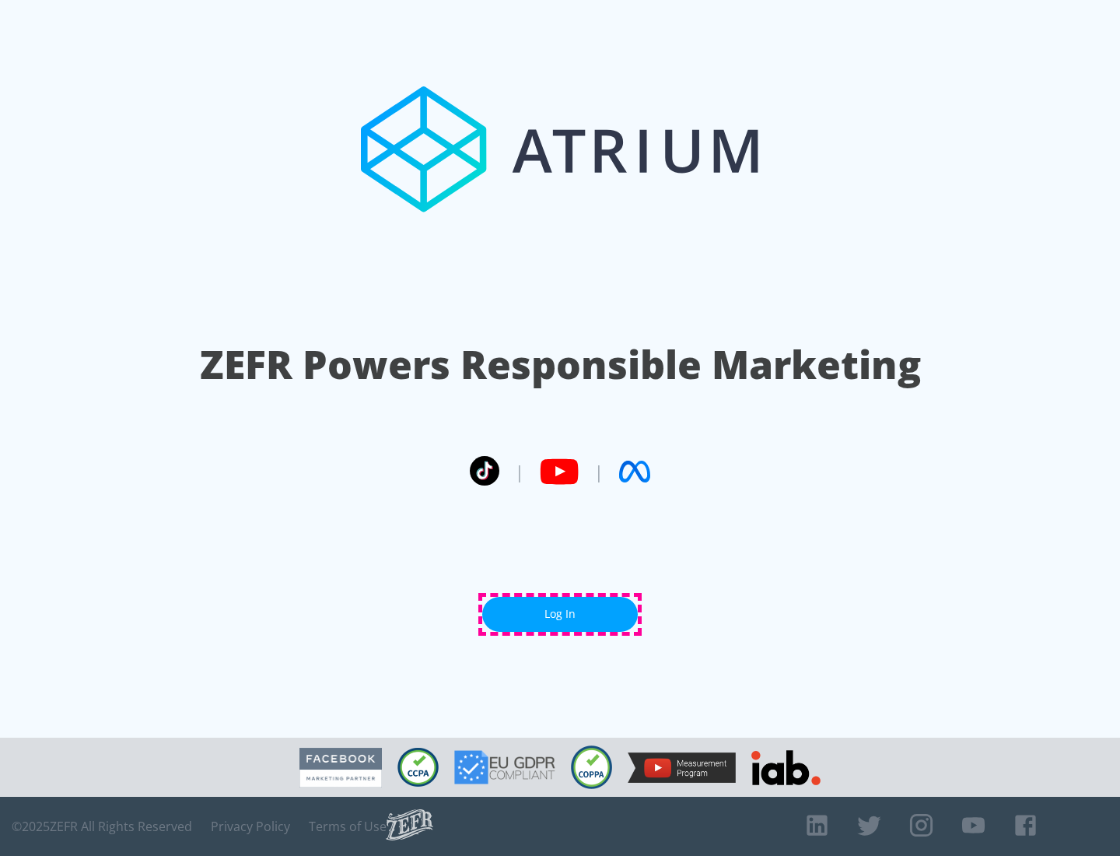
click at [560, 614] on link "Log In" at bounding box center [560, 614] width 156 height 35
